Goal: Check status

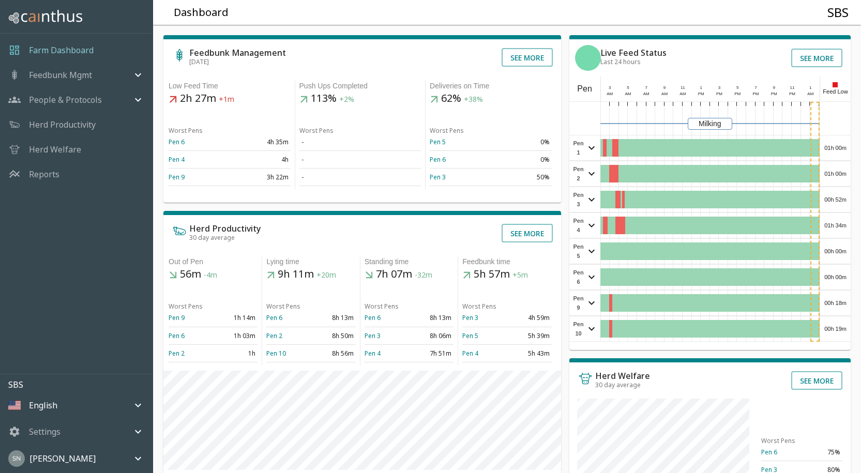
click at [832, 144] on div "01h 00m" at bounding box center [835, 147] width 31 height 25
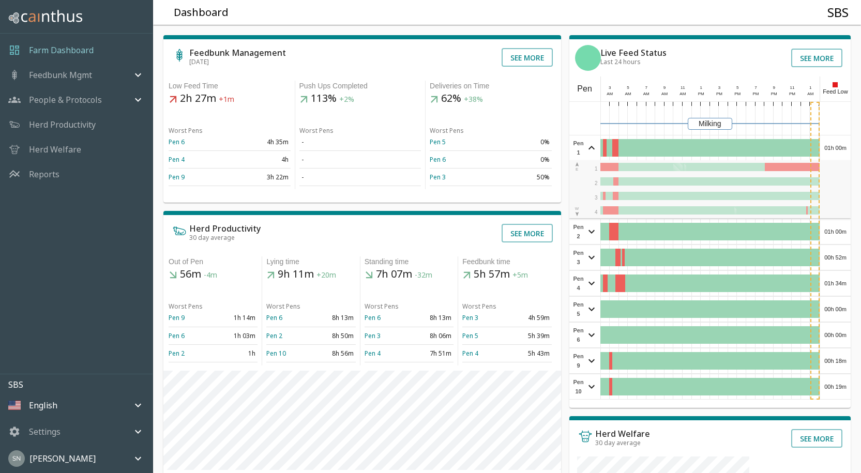
click at [832, 144] on div "01h 00m" at bounding box center [835, 147] width 31 height 25
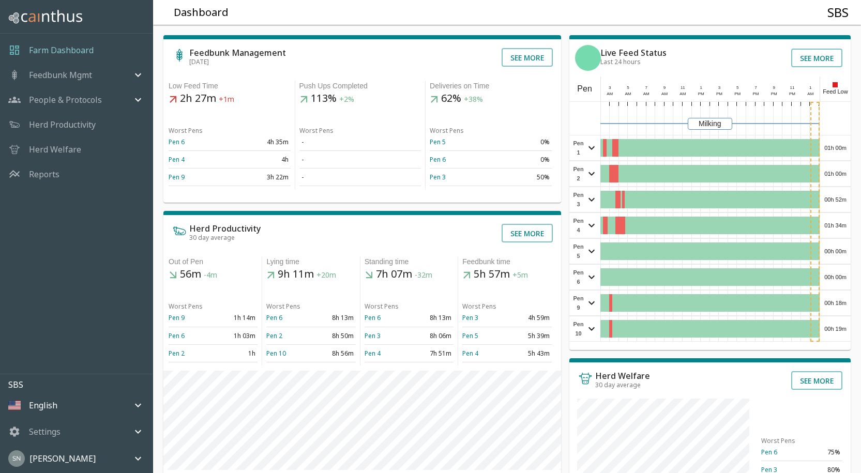
click at [837, 175] on div "01h 00m" at bounding box center [835, 173] width 31 height 25
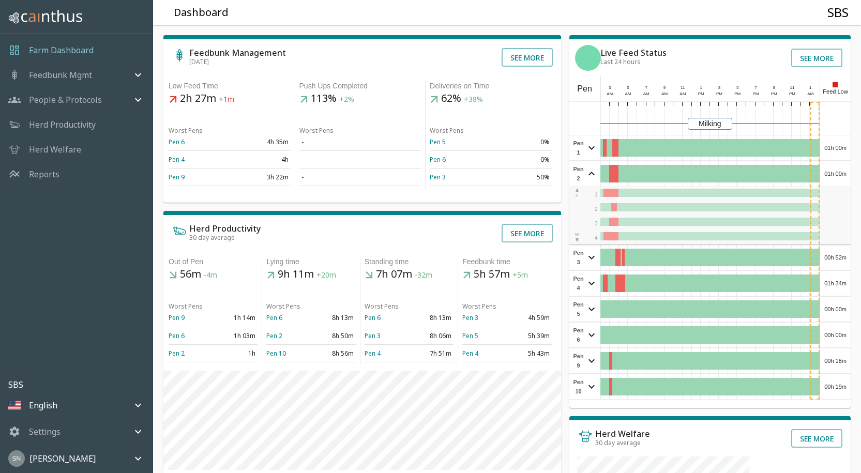
click at [837, 175] on div "01h 00m" at bounding box center [835, 173] width 31 height 25
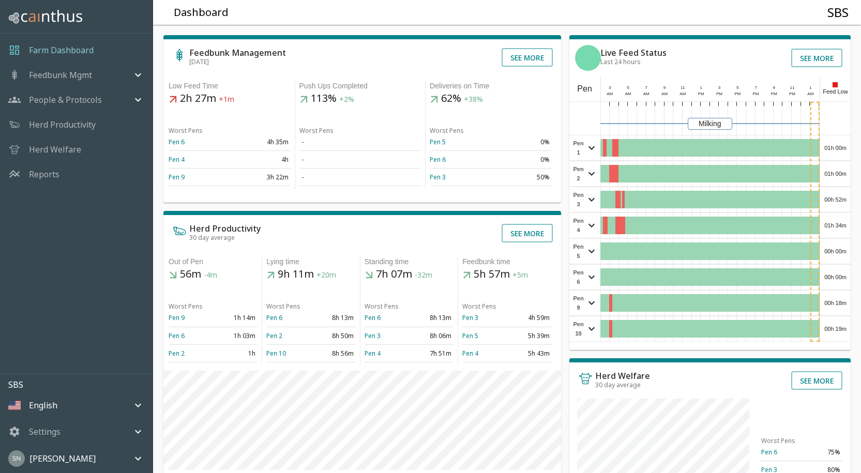
click at [843, 201] on div "00h 52m" at bounding box center [835, 199] width 31 height 25
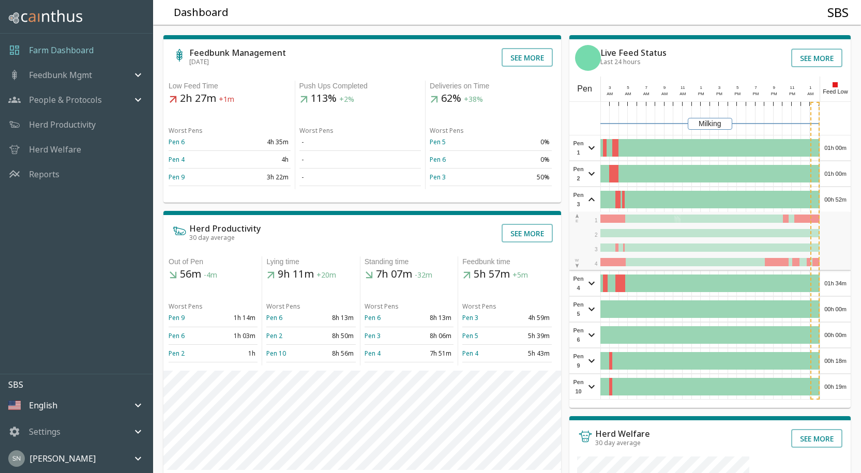
click at [843, 201] on div "00h 52m" at bounding box center [835, 199] width 31 height 25
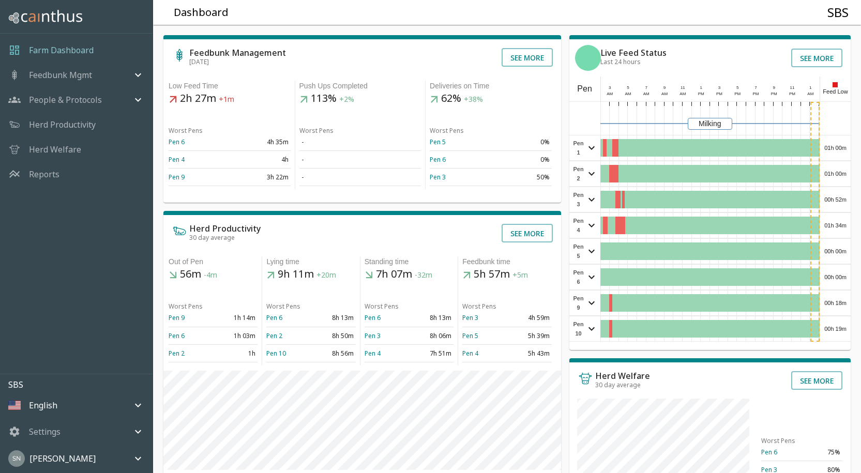
click at [845, 226] on div "01h 34m" at bounding box center [835, 225] width 31 height 25
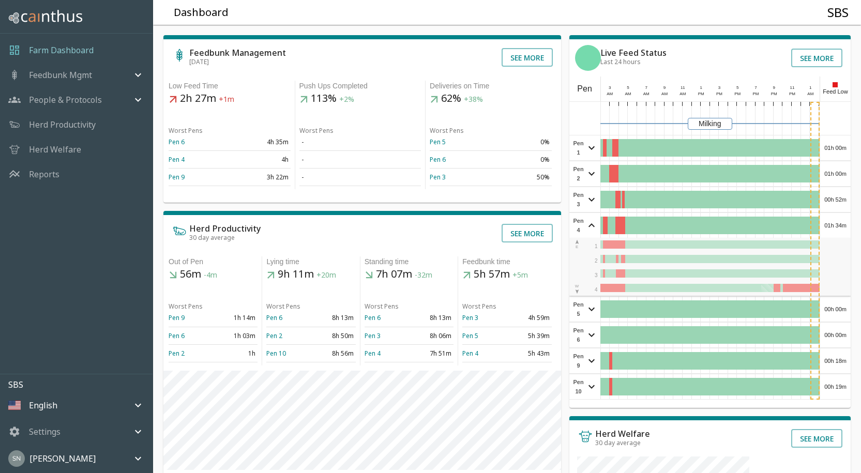
click at [845, 226] on div "01h 34m" at bounding box center [835, 225] width 31 height 25
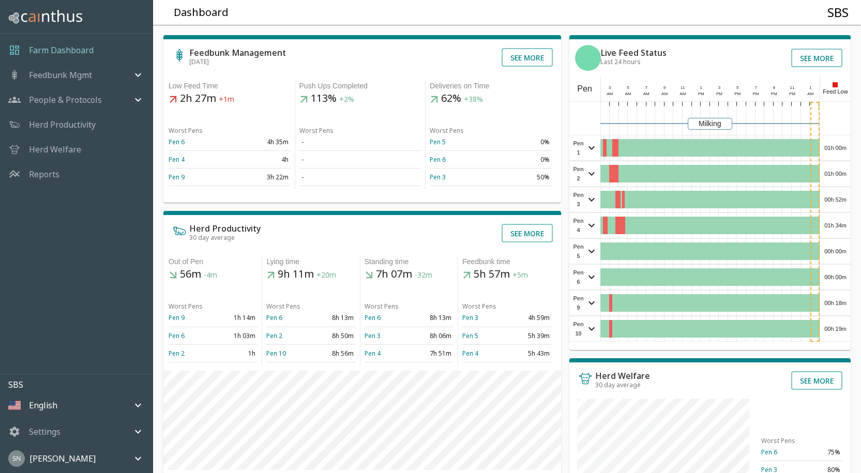
click at [840, 251] on div "00h 00m" at bounding box center [835, 251] width 31 height 25
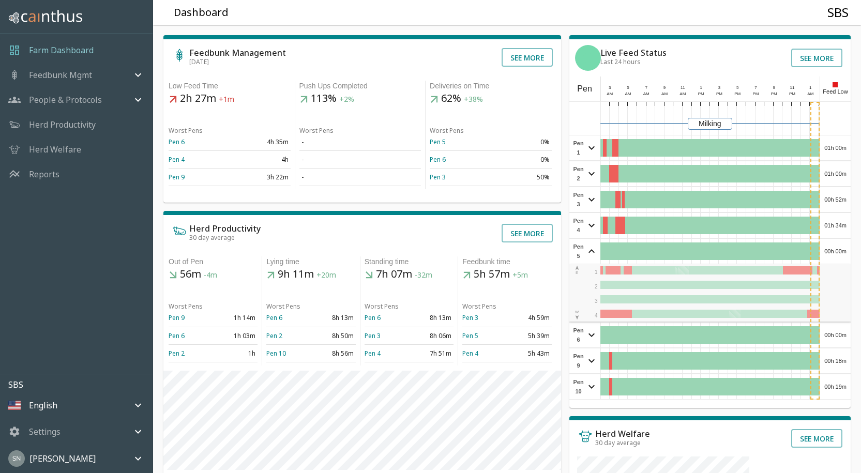
click at [840, 251] on div "00h 00m" at bounding box center [835, 251] width 31 height 25
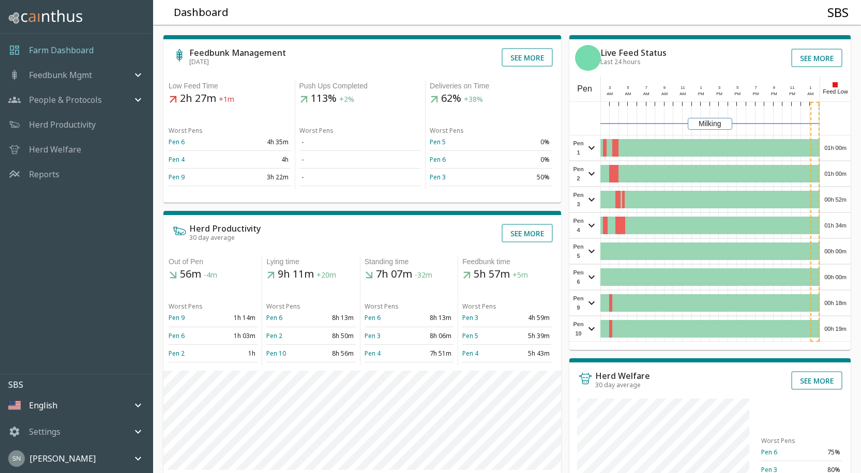
click at [836, 270] on div "00h 00m" at bounding box center [835, 277] width 31 height 25
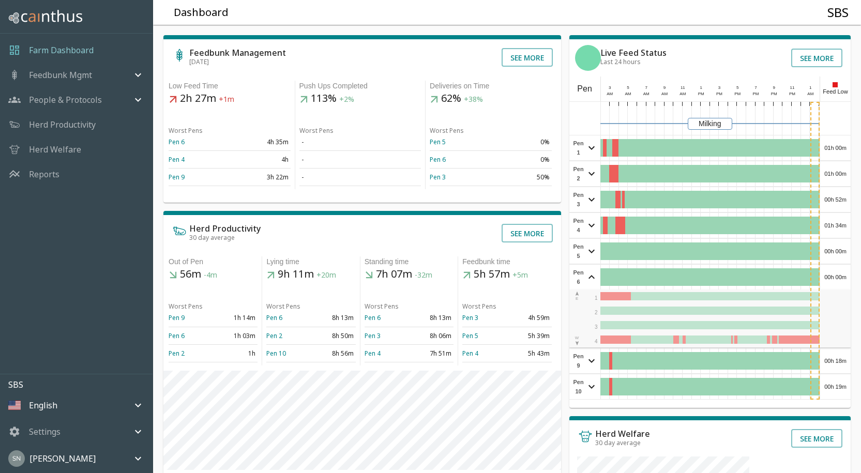
click at [836, 270] on div "00h 00m" at bounding box center [835, 277] width 31 height 25
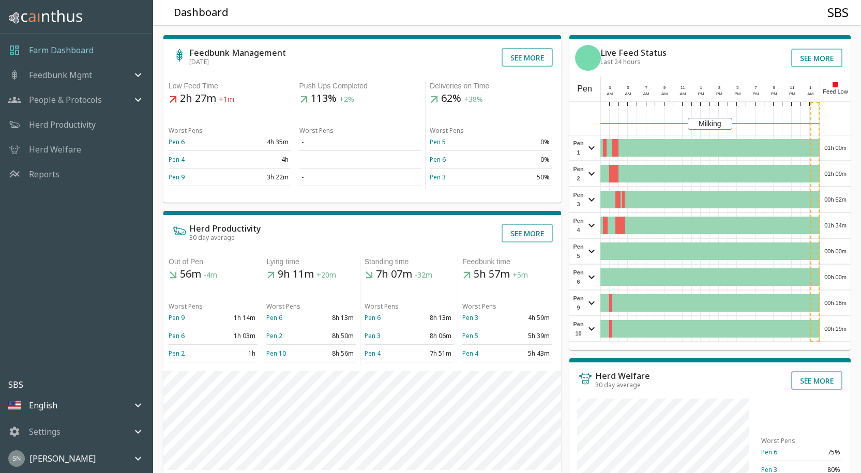
click at [835, 279] on div "00h 00m" at bounding box center [835, 277] width 31 height 25
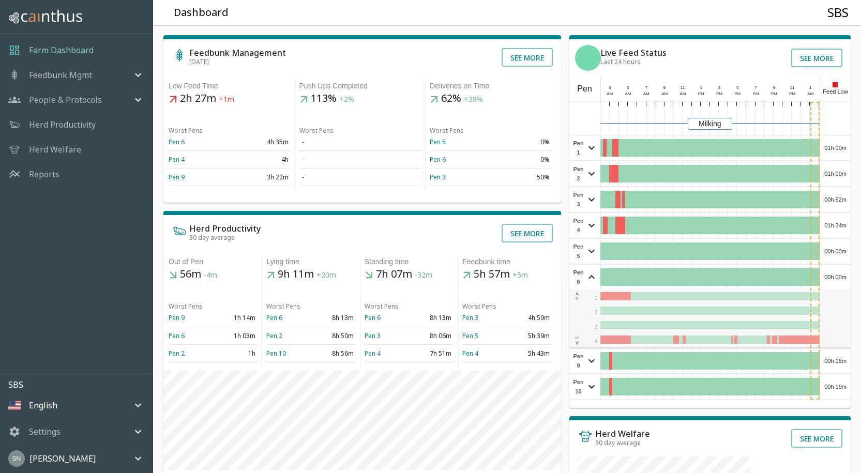
click at [835, 279] on div "00h 00m" at bounding box center [835, 277] width 31 height 25
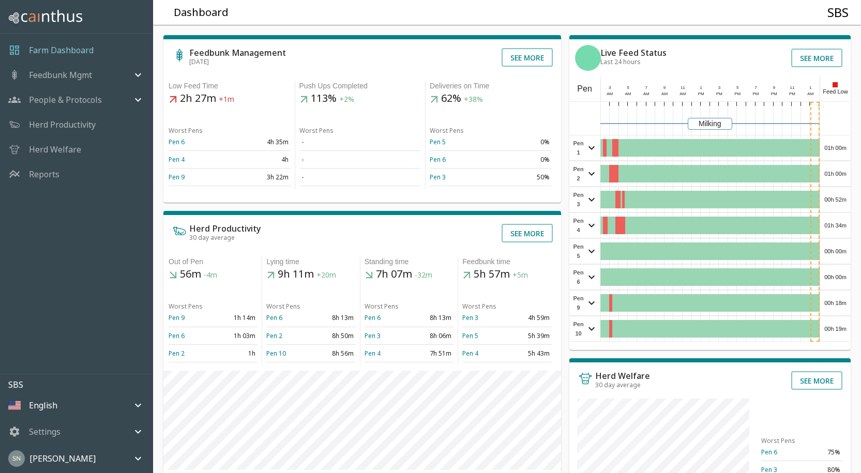
click at [829, 300] on div "00h 18m" at bounding box center [835, 303] width 31 height 25
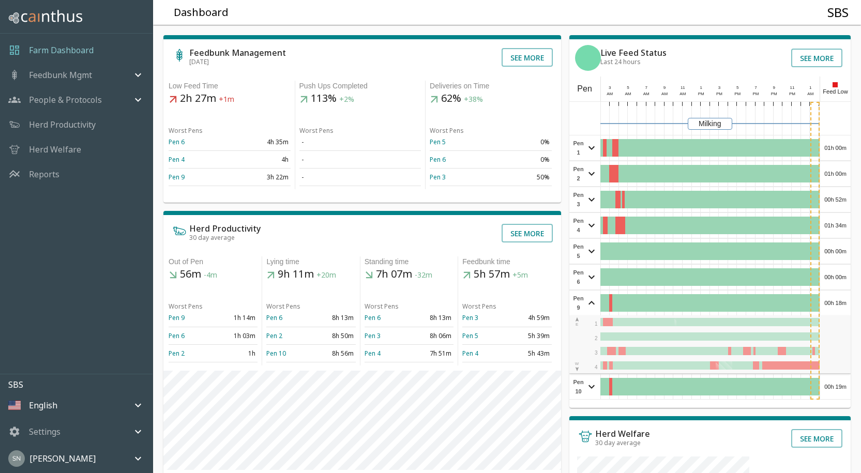
click at [829, 300] on div "00h 18m" at bounding box center [835, 303] width 31 height 25
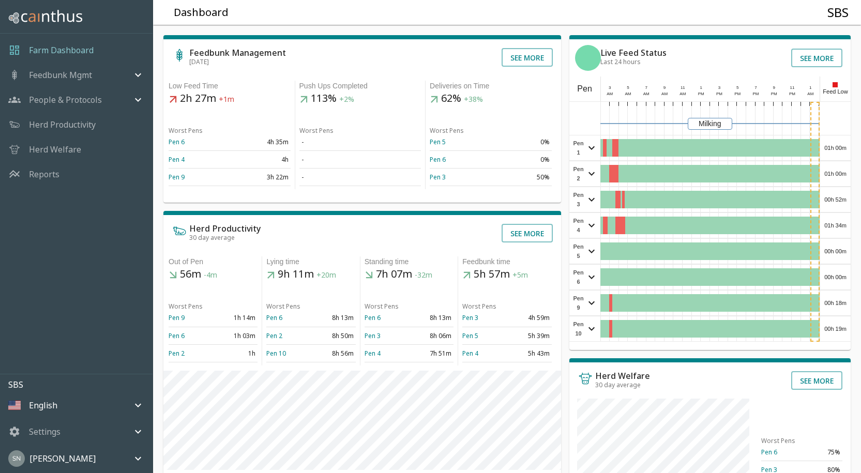
click at [835, 326] on div "00h 19m" at bounding box center [835, 328] width 31 height 25
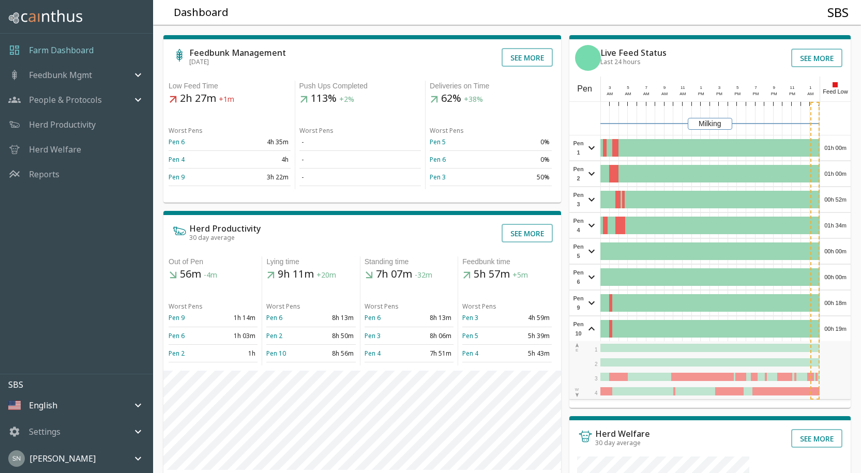
click at [835, 326] on div "00h 19m" at bounding box center [835, 328] width 31 height 25
